Goal: Information Seeking & Learning: Learn about a topic

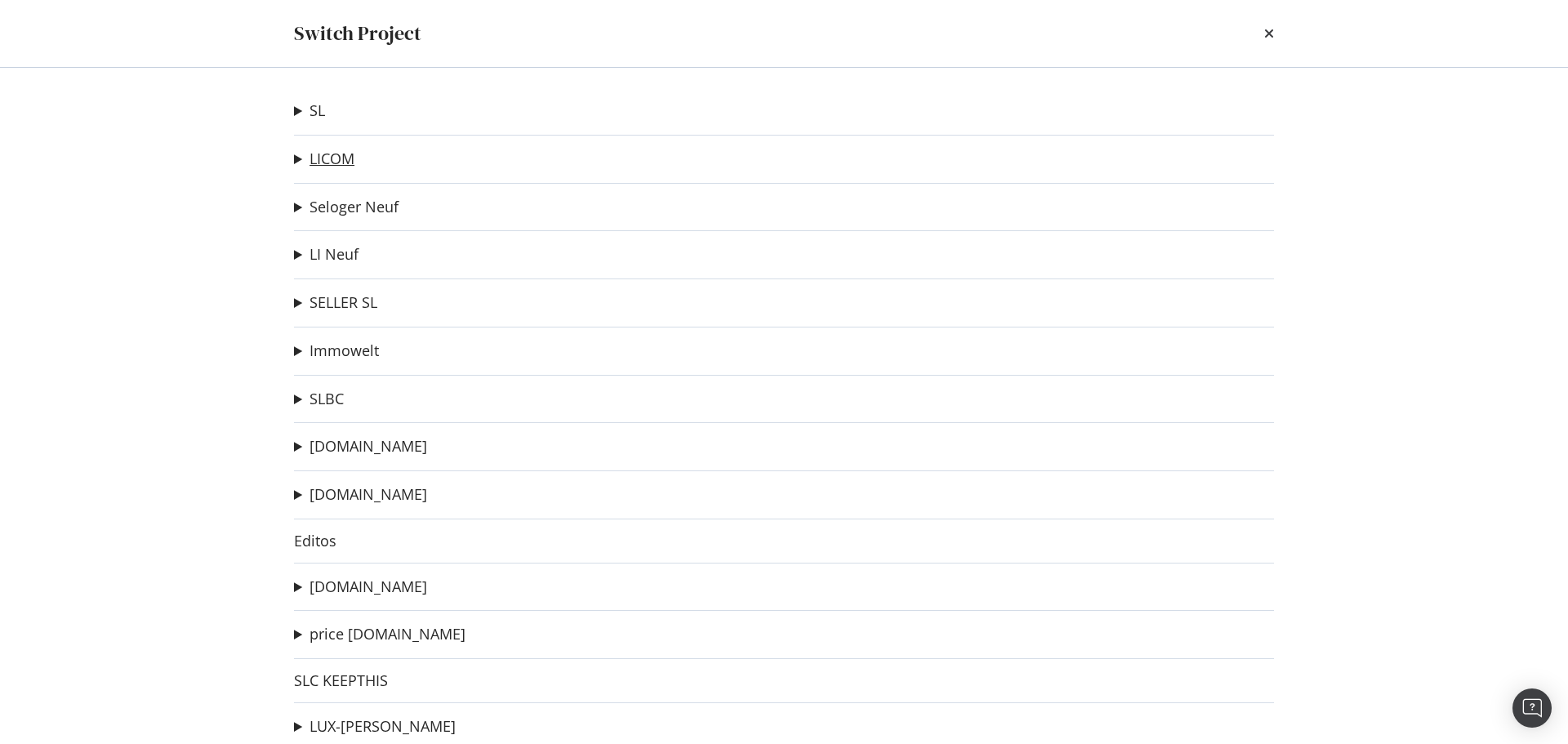
click at [332, 153] on link "LICOM" at bounding box center [331, 158] width 45 height 17
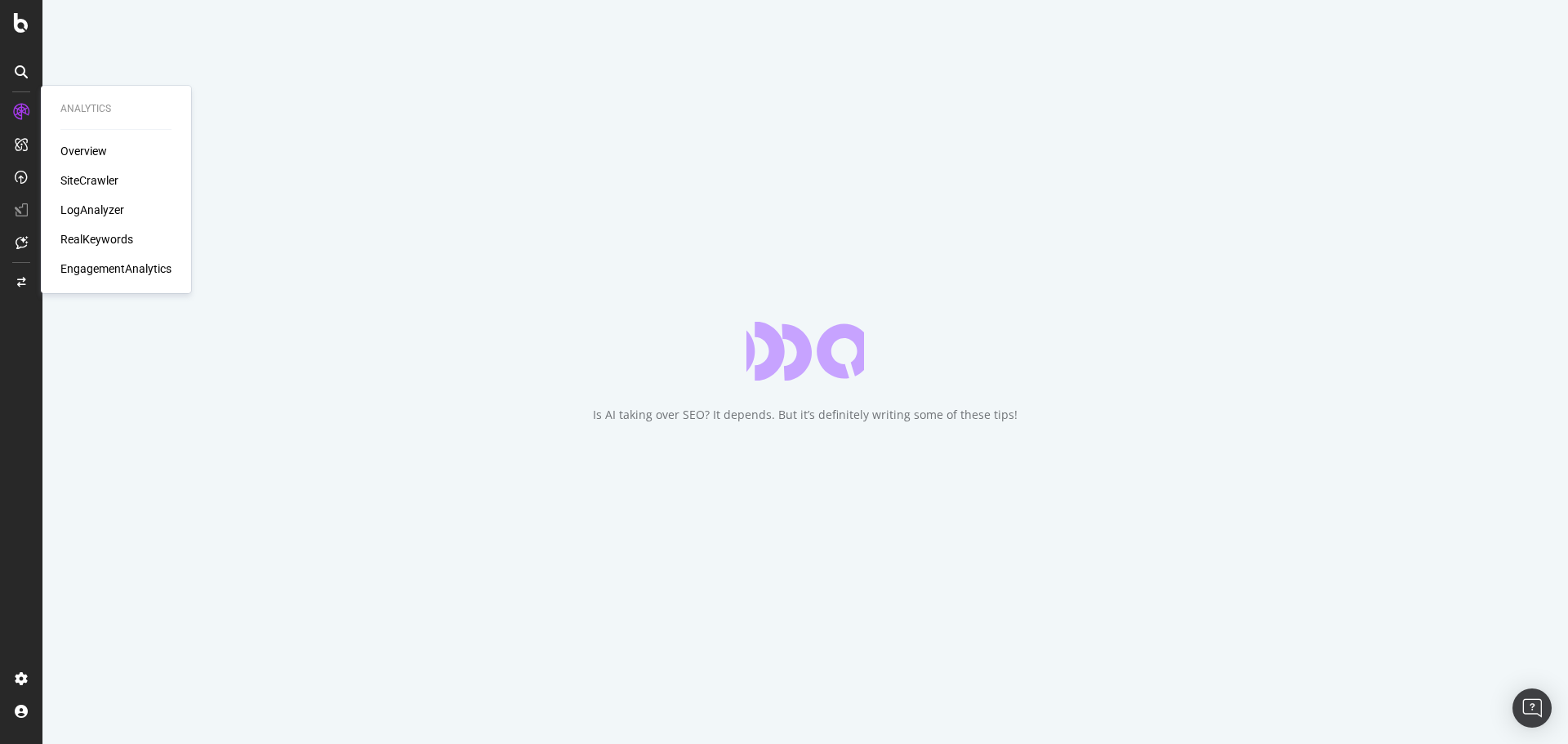
click at [87, 207] on div "LogAnalyzer" at bounding box center [92, 209] width 64 height 16
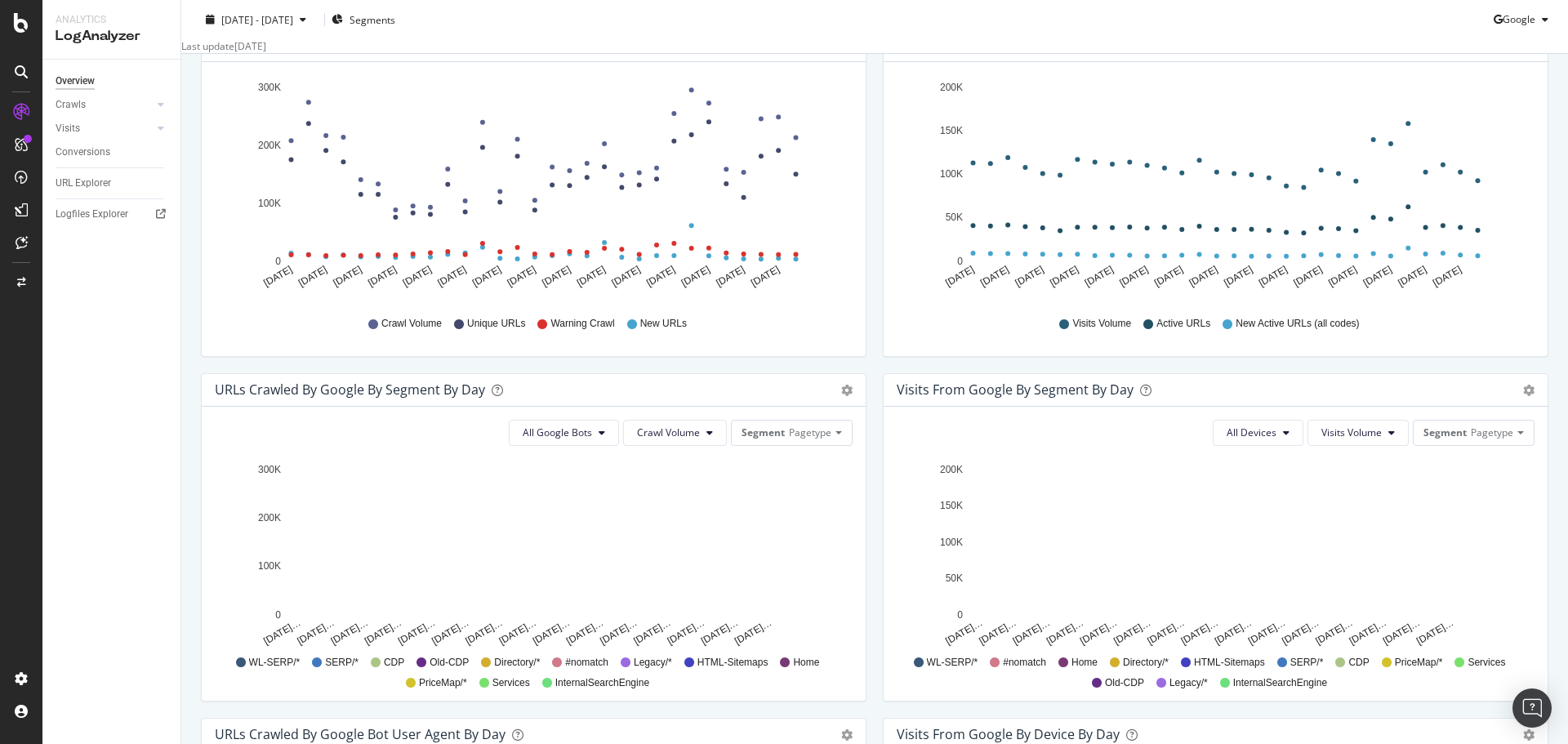
scroll to position [82, 0]
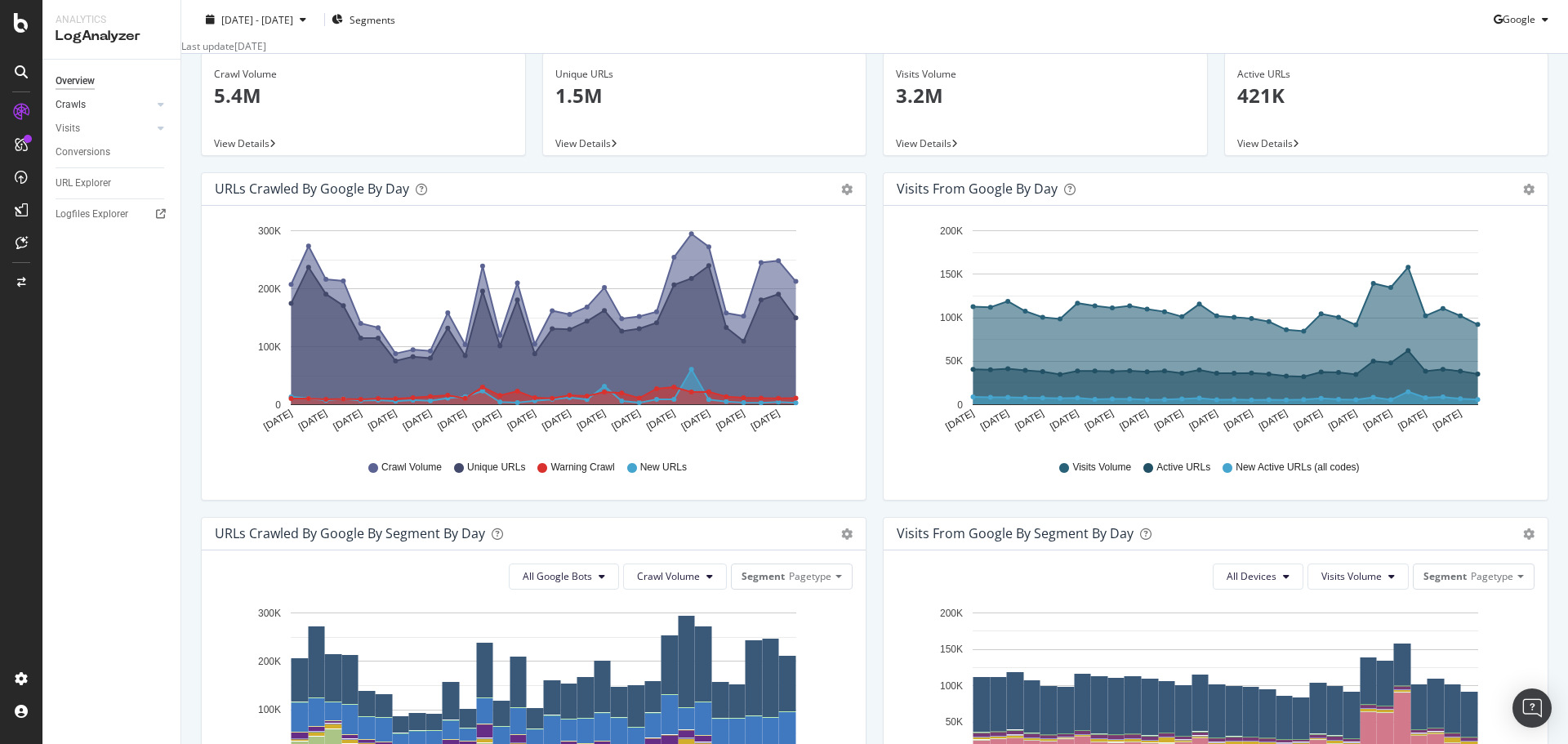
click at [105, 105] on link "Crawls" at bounding box center [104, 105] width 97 height 17
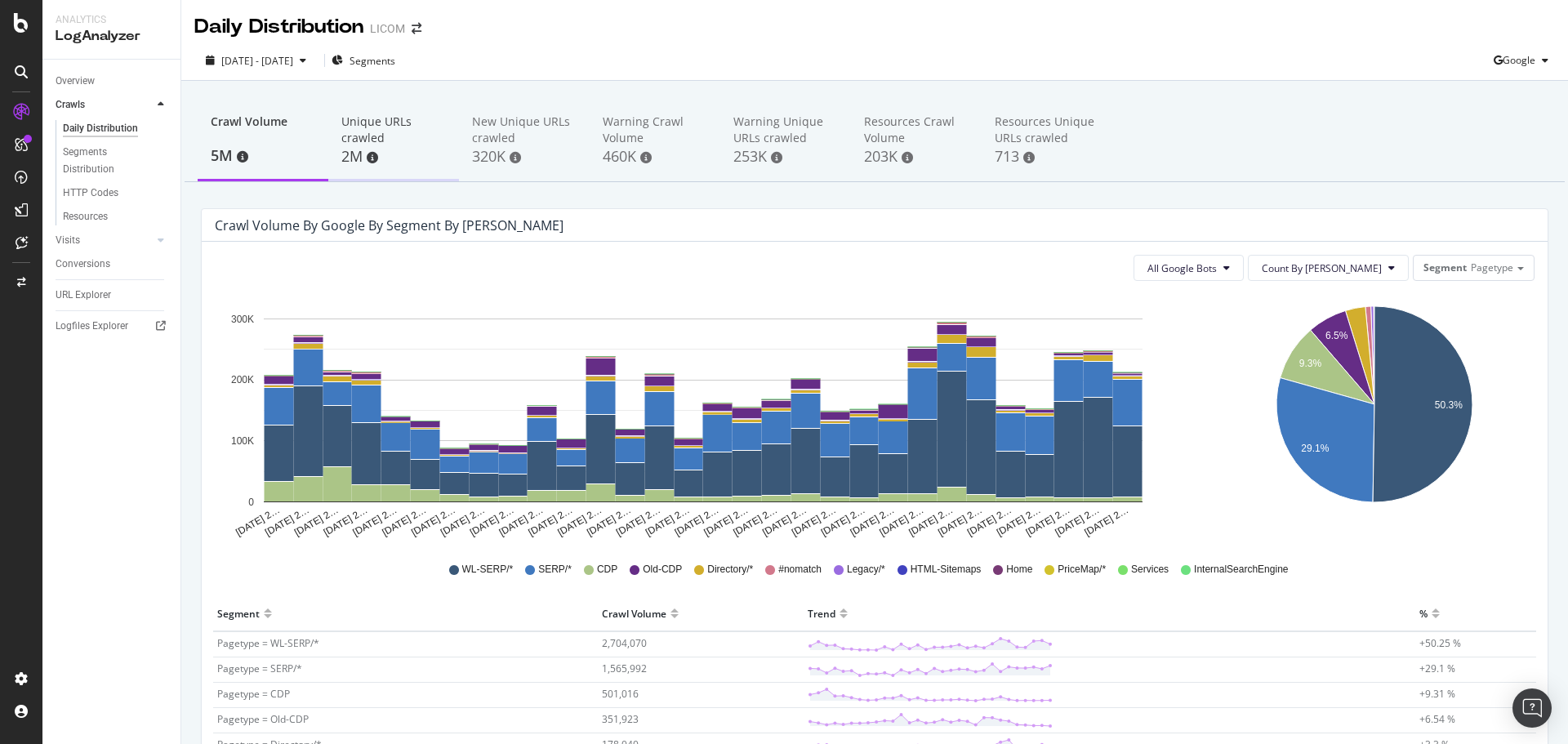
click at [391, 162] on div "2M" at bounding box center [393, 156] width 105 height 21
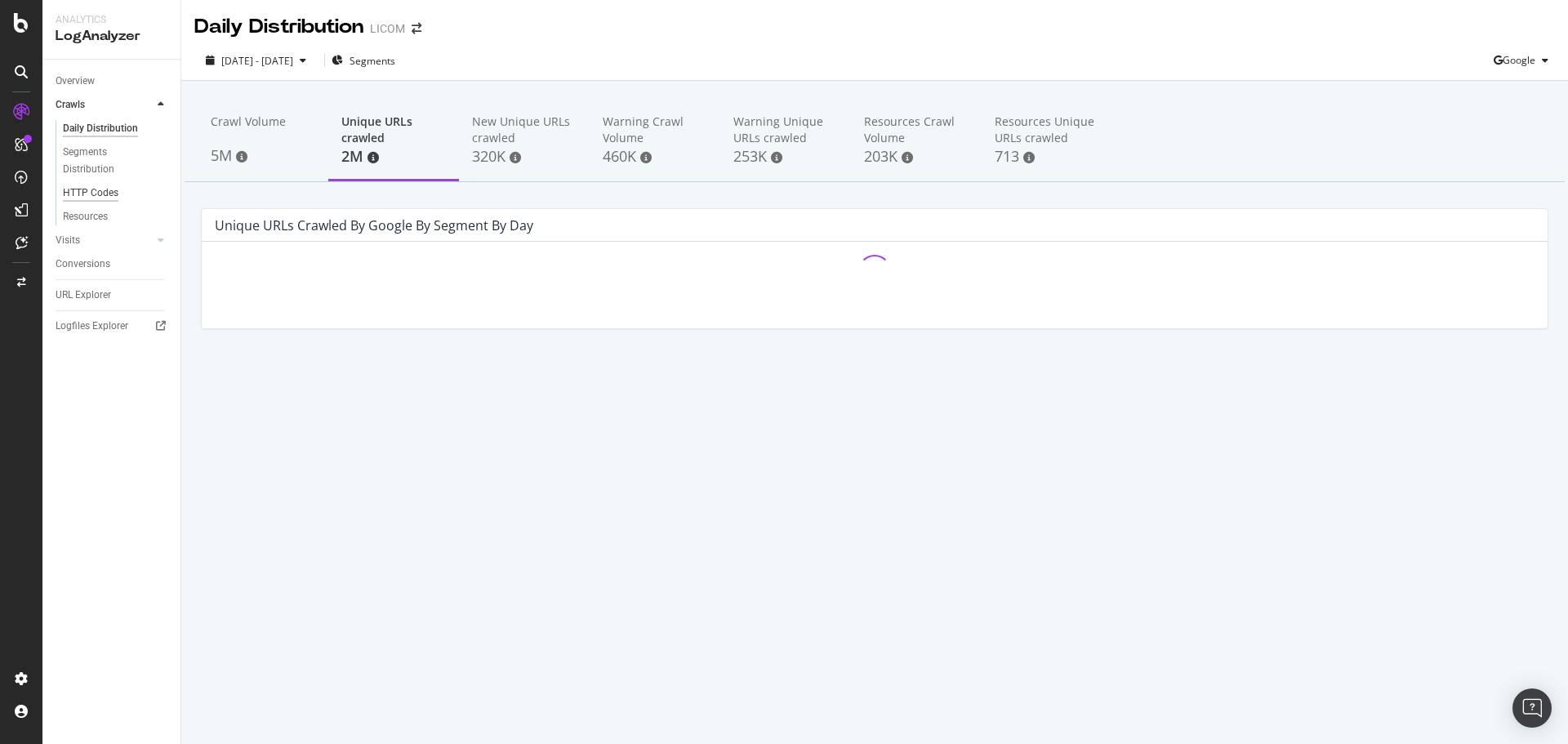
click at [102, 190] on div "HTTP Codes" at bounding box center [90, 193] width 56 height 17
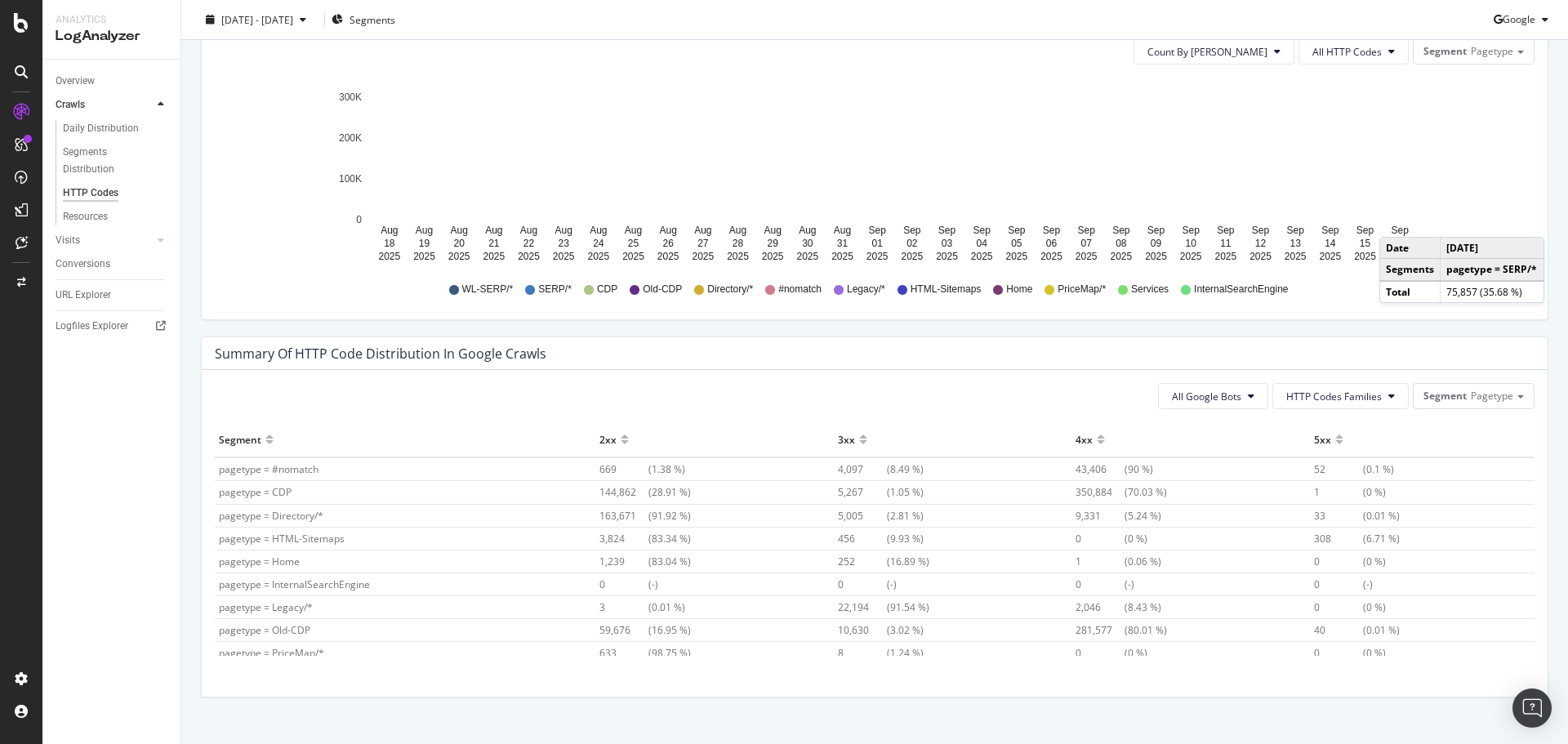
scroll to position [944, 0]
